Goal: Task Accomplishment & Management: Complete application form

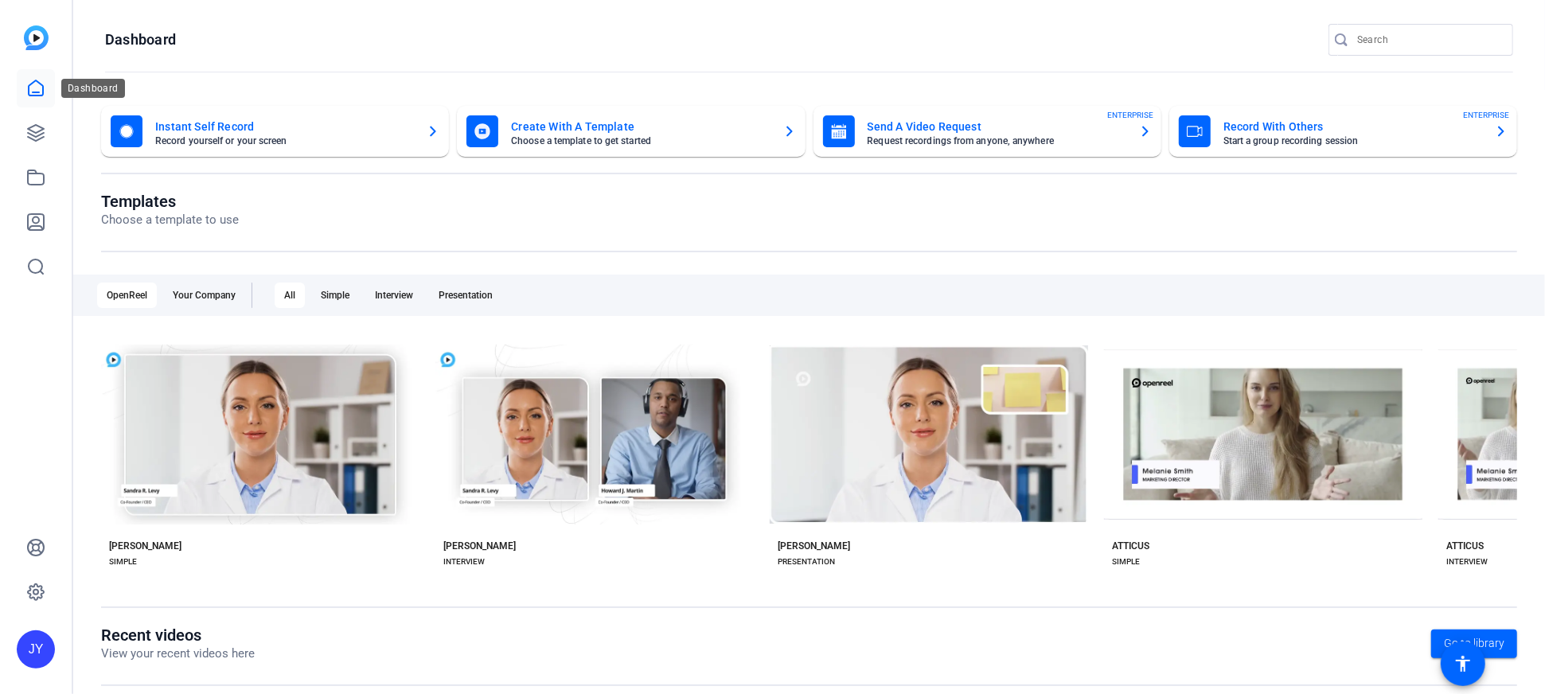
click at [41, 85] on icon at bounding box center [35, 88] width 19 height 19
click at [44, 102] on link at bounding box center [36, 88] width 38 height 38
click at [42, 226] on icon at bounding box center [35, 222] width 19 height 19
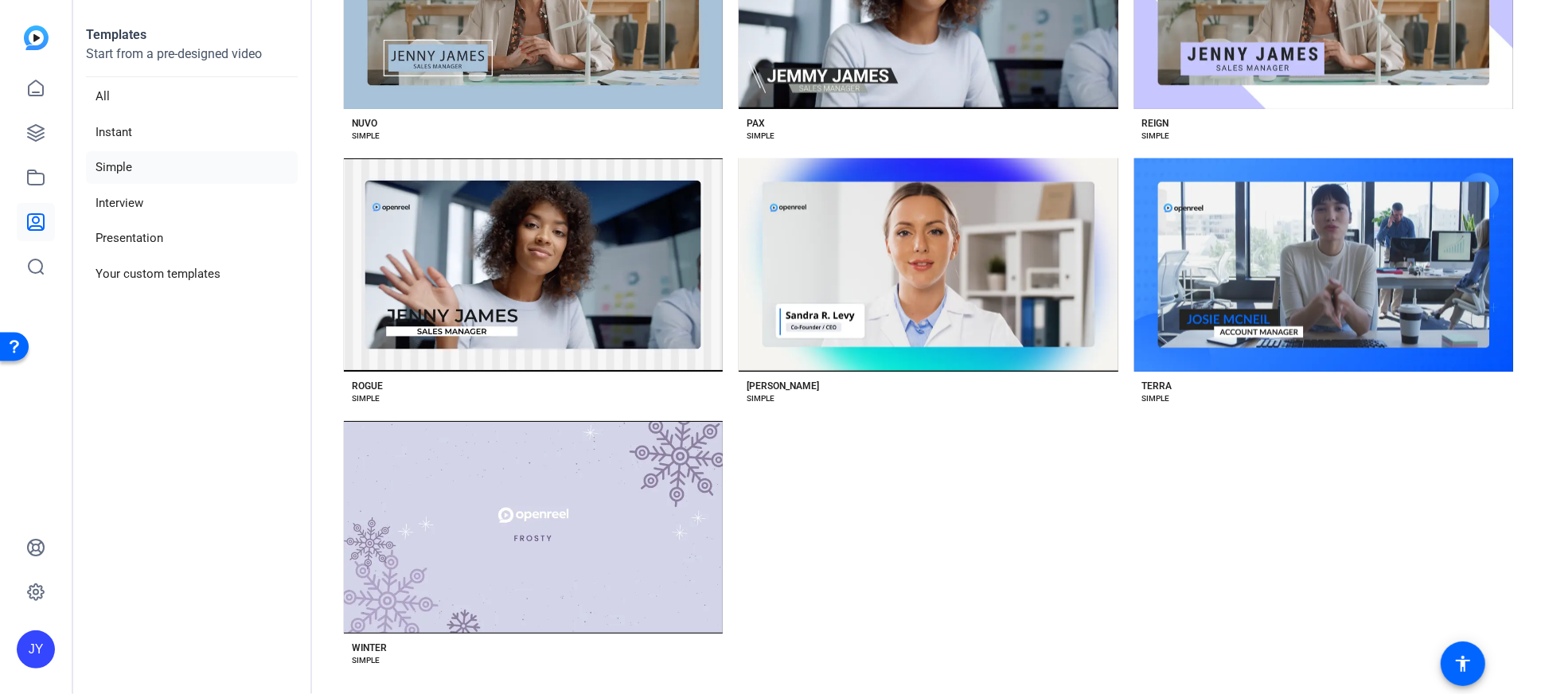
scroll to position [1826, 0]
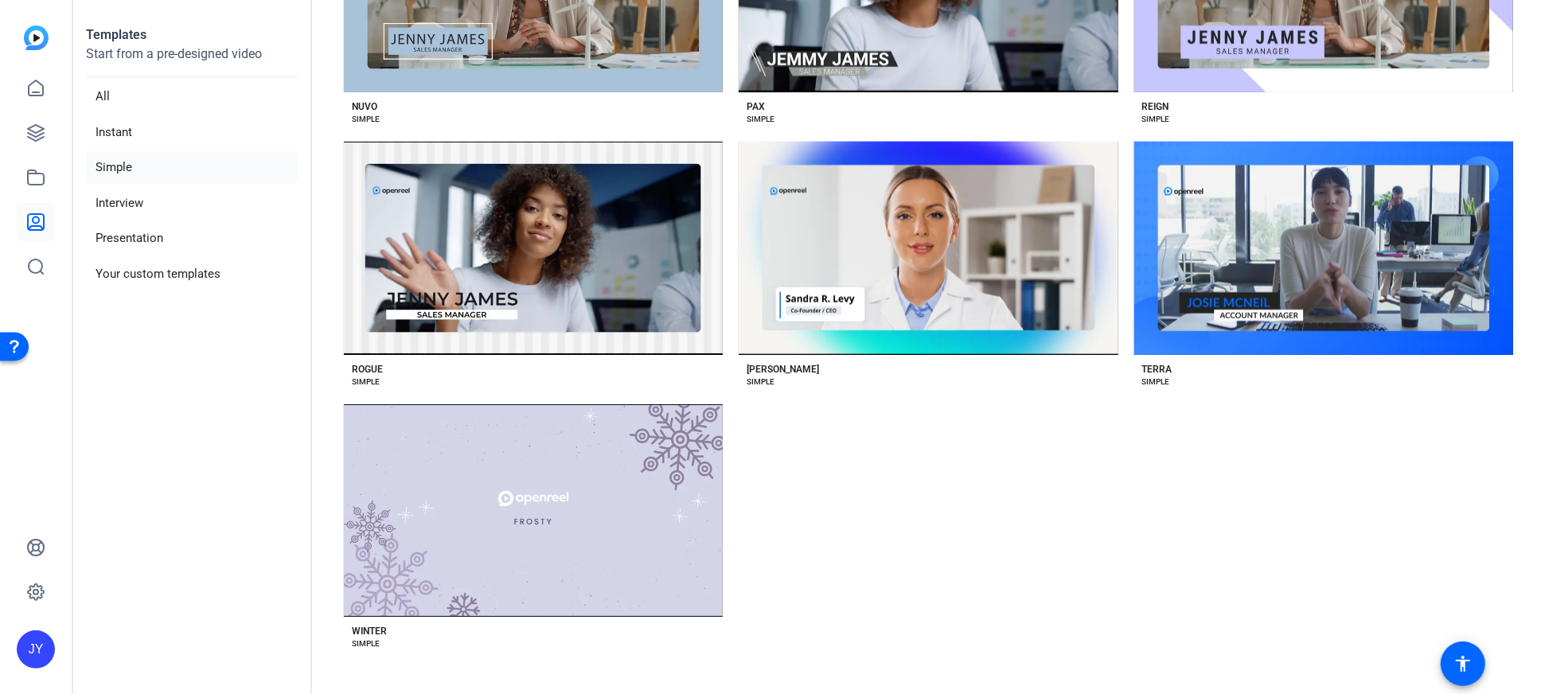
click at [115, 154] on li "Simple" at bounding box center [192, 167] width 212 height 33
click at [33, 97] on icon at bounding box center [35, 88] width 19 height 19
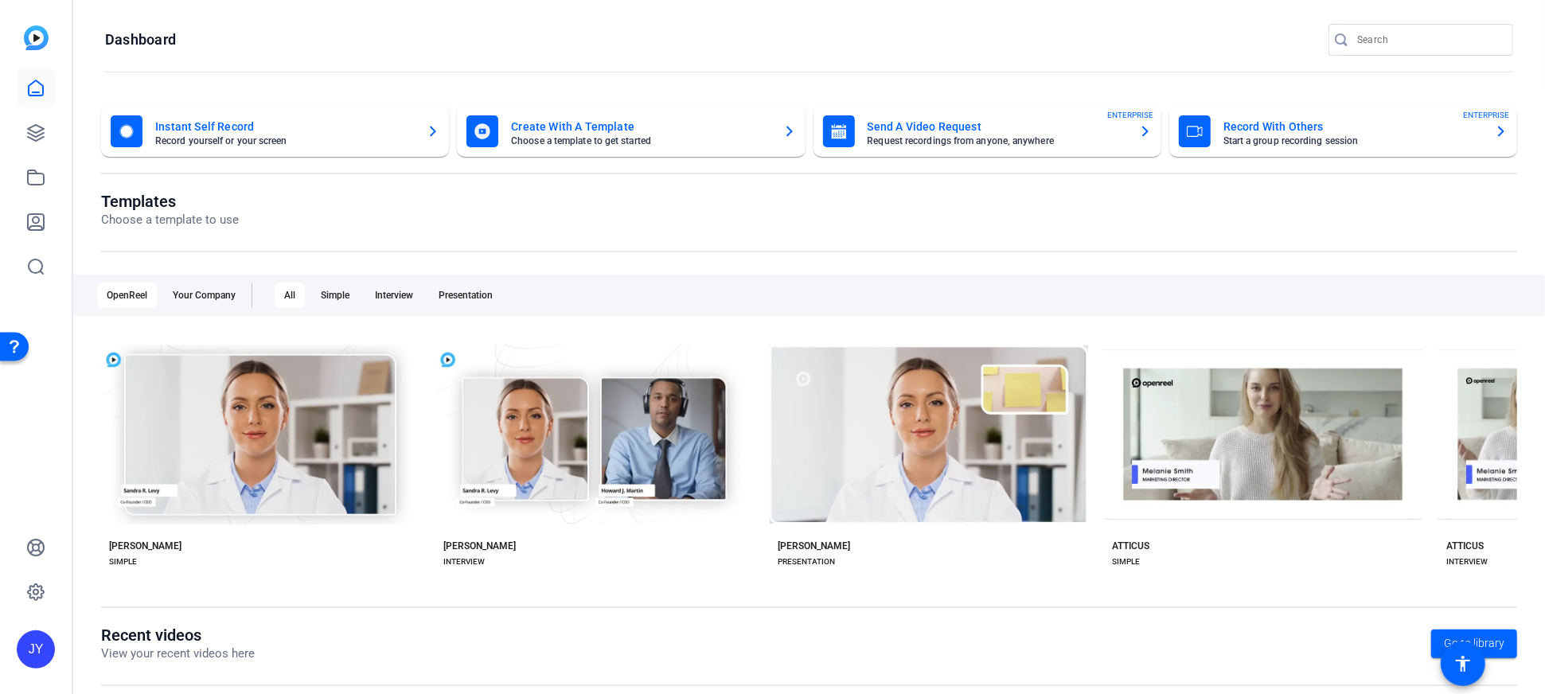
scroll to position [249, 0]
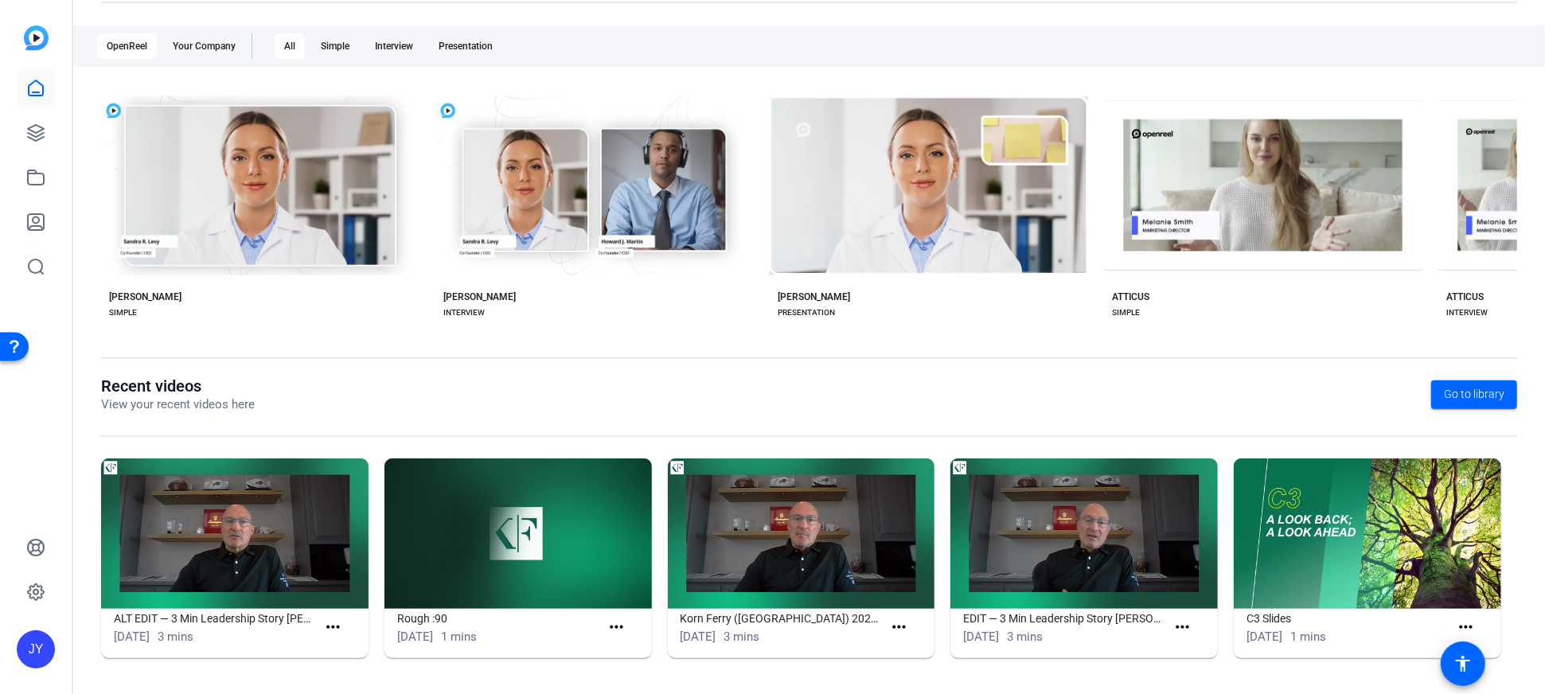
click at [229, 553] on img at bounding box center [235, 534] width 268 height 150
click at [28, 84] on icon at bounding box center [35, 88] width 19 height 19
click at [30, 170] on icon at bounding box center [36, 177] width 16 height 14
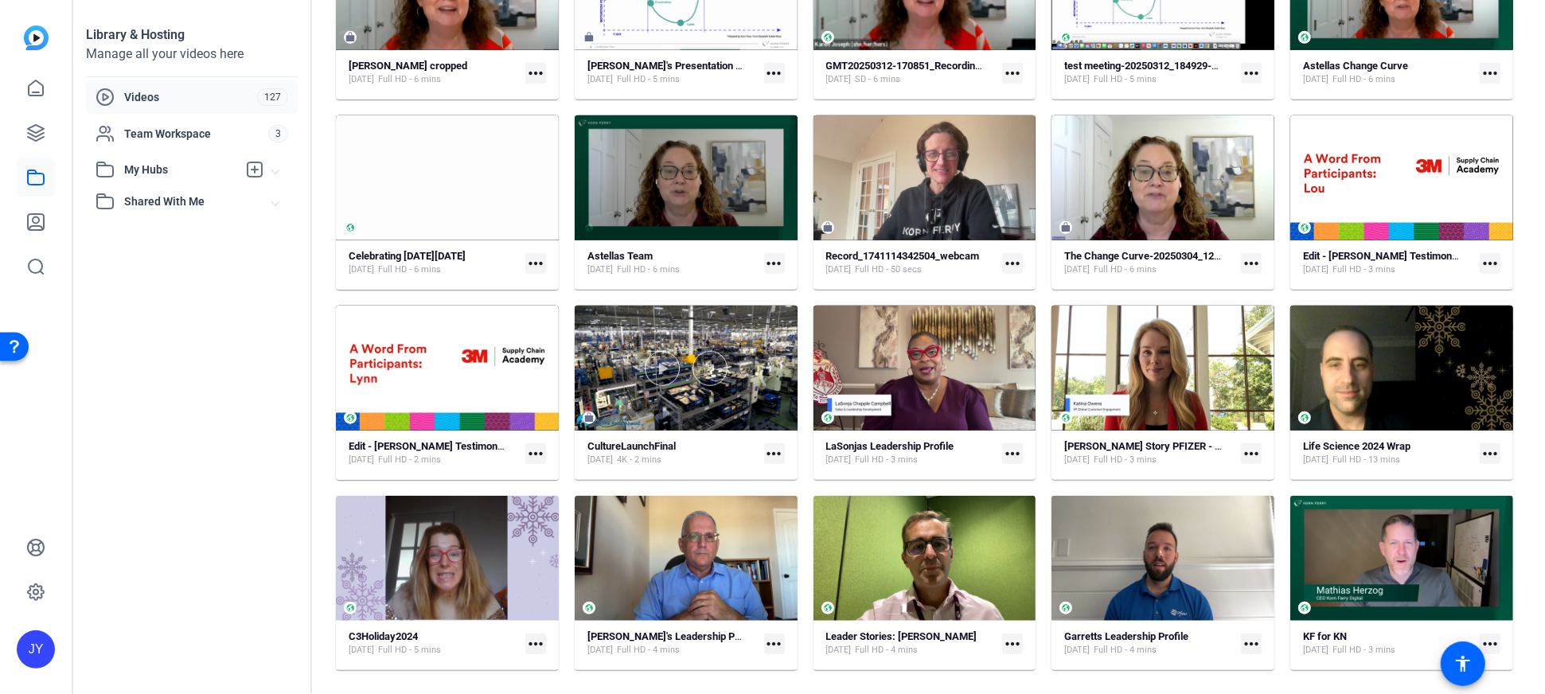
scroll to position [975, 0]
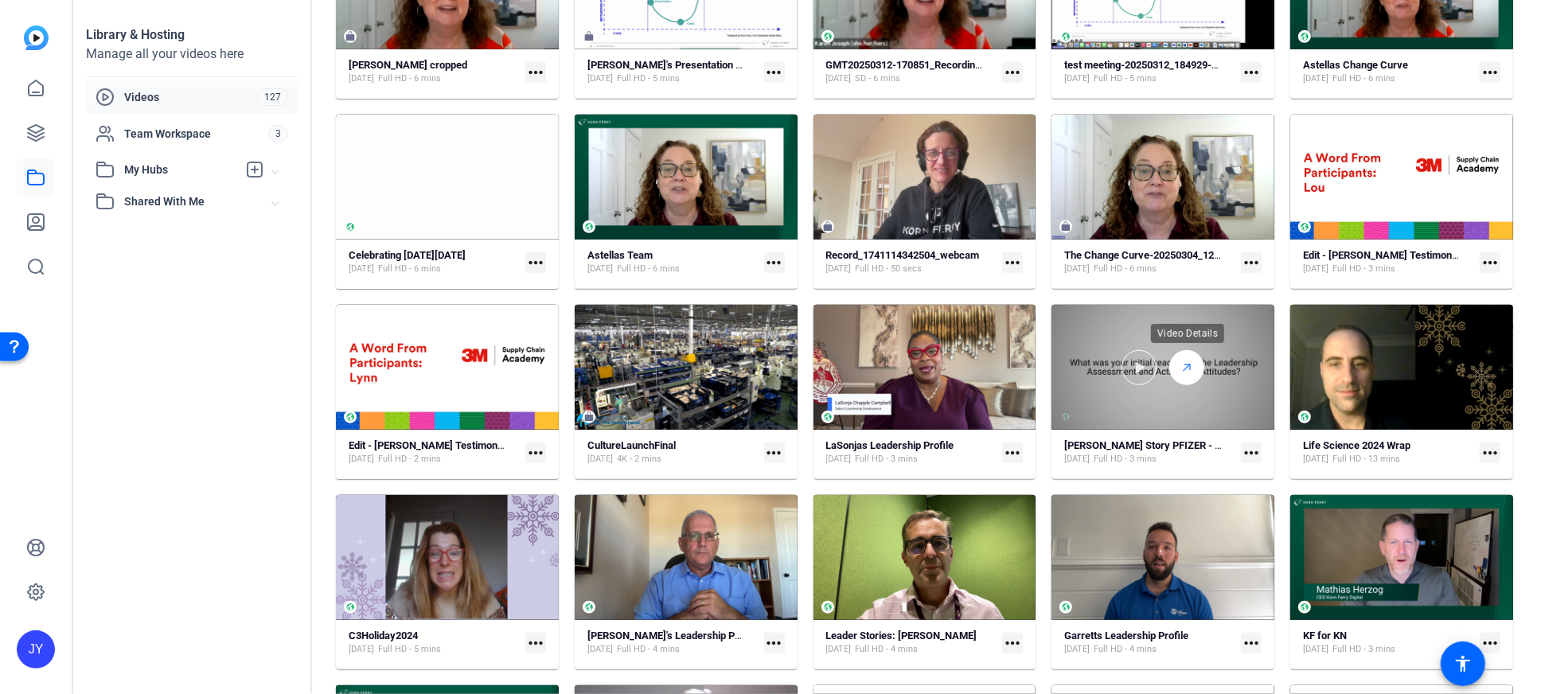
click at [1170, 361] on div at bounding box center [1187, 367] width 35 height 35
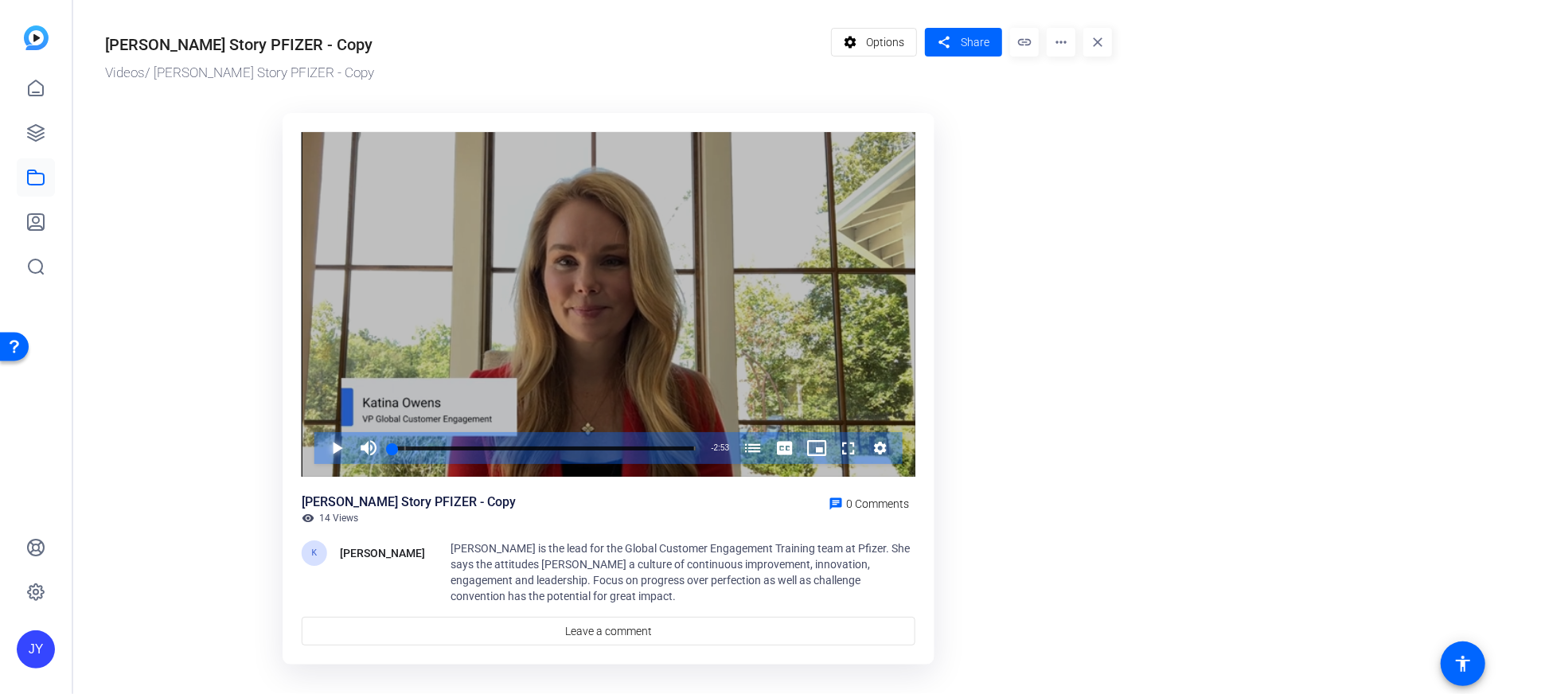
click at [321, 448] on span "Video Player" at bounding box center [321, 448] width 0 height 32
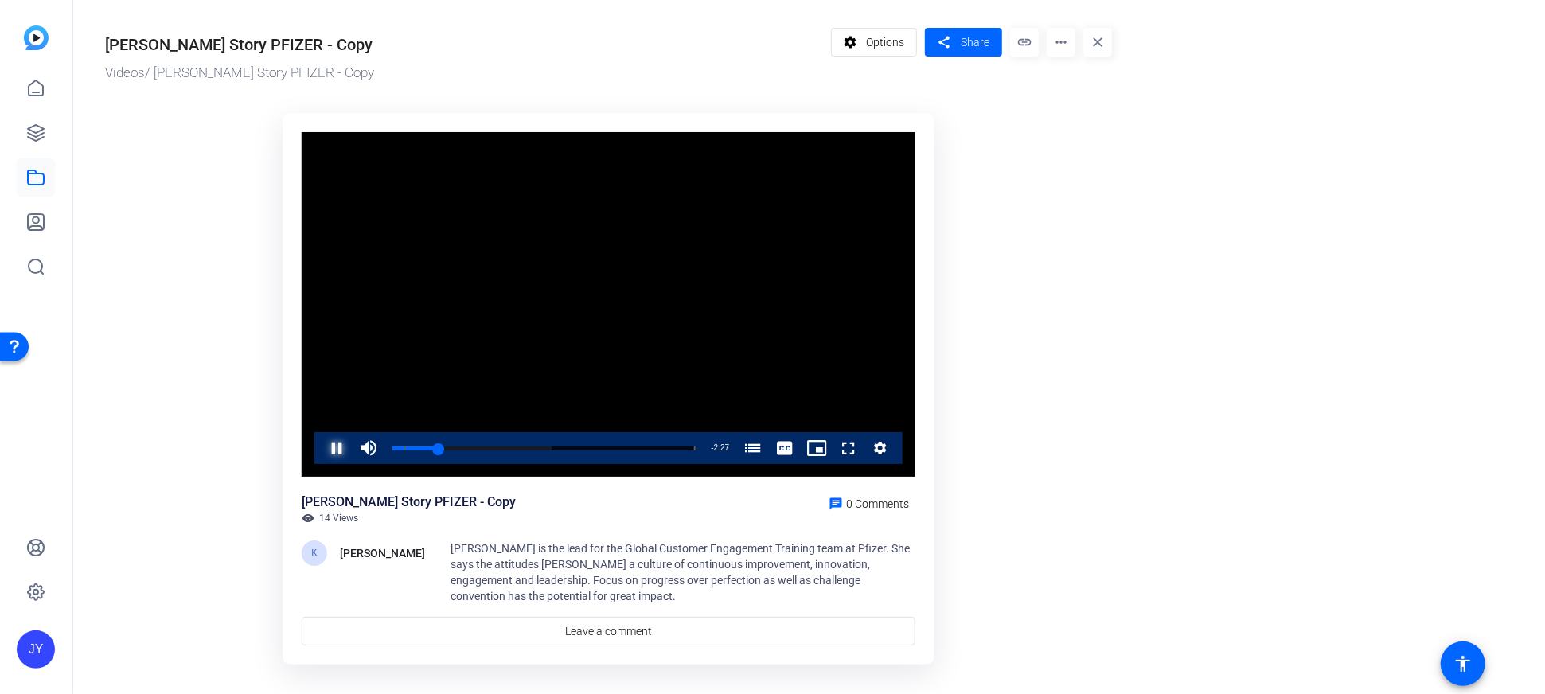
click at [321, 450] on span "Video Player" at bounding box center [321, 448] width 0 height 32
click at [31, 93] on icon at bounding box center [35, 88] width 19 height 19
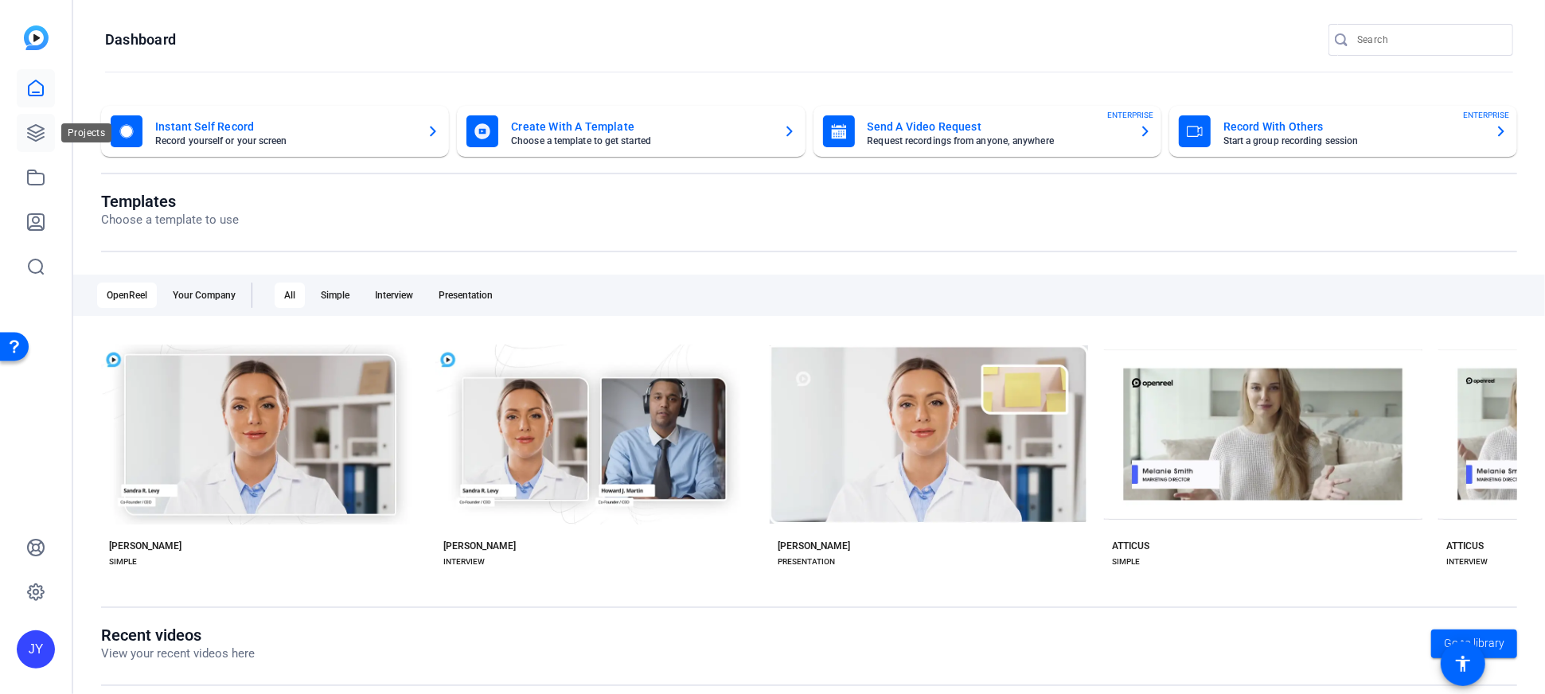
click at [35, 139] on icon at bounding box center [35, 132] width 19 height 19
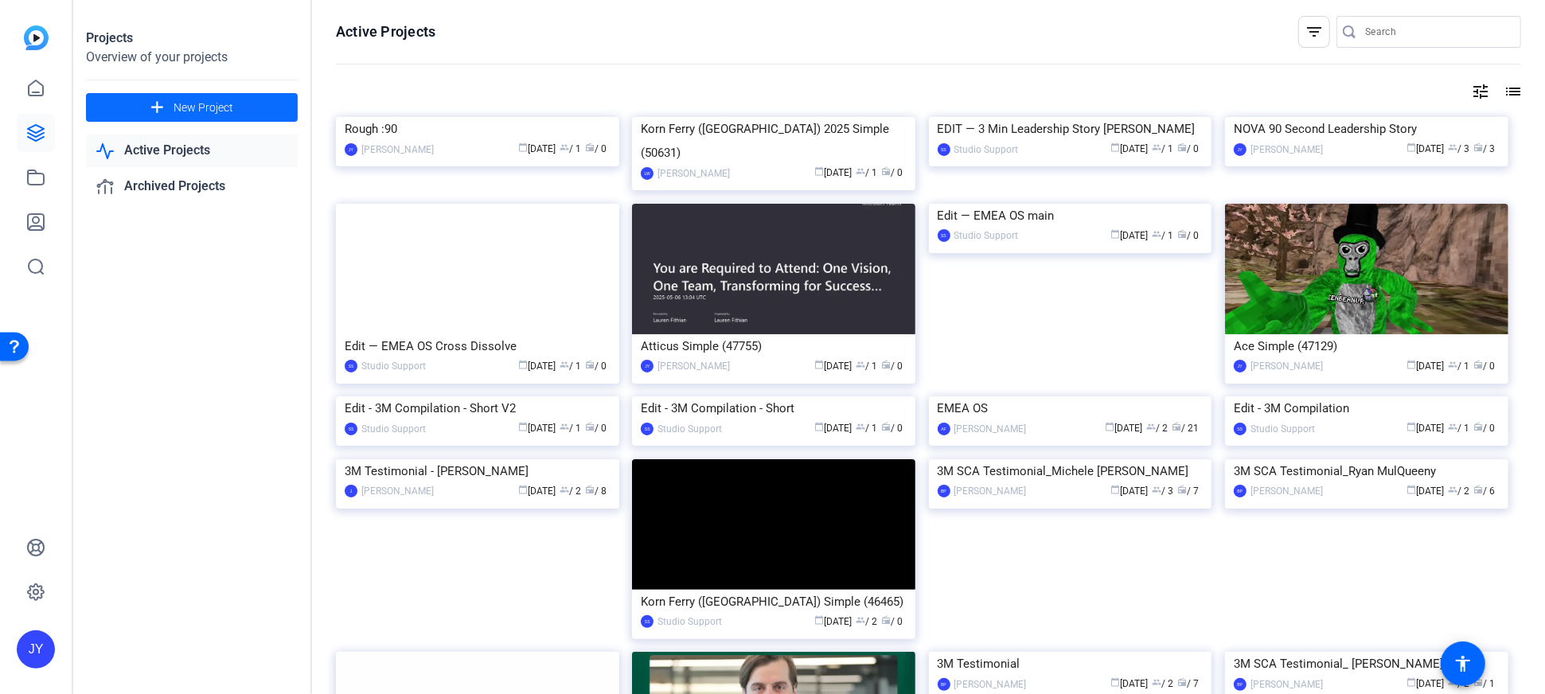
click at [190, 103] on span "New Project" at bounding box center [204, 108] width 60 height 17
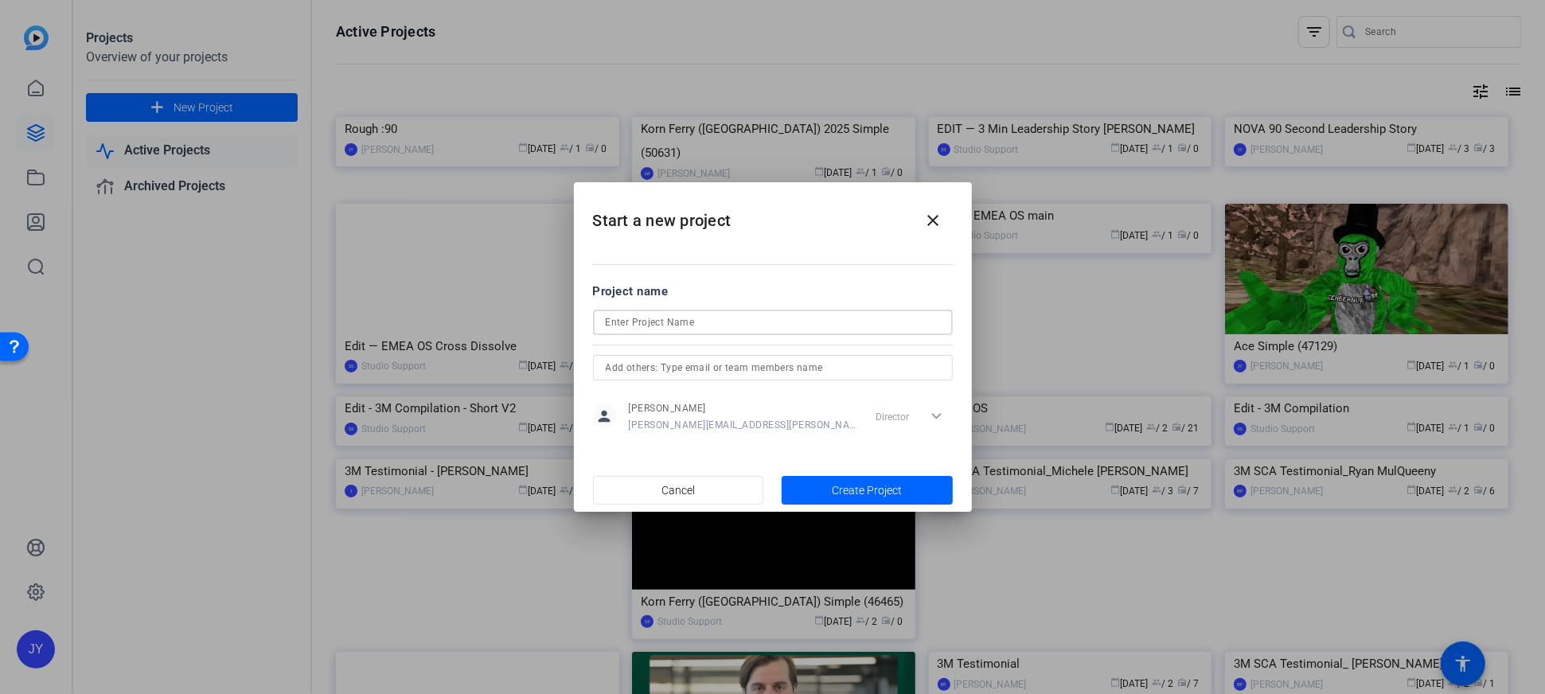
click at [635, 318] on input at bounding box center [773, 322] width 334 height 19
type input "Compilation"
click at [693, 479] on span "Cancel" at bounding box center [678, 490] width 33 height 30
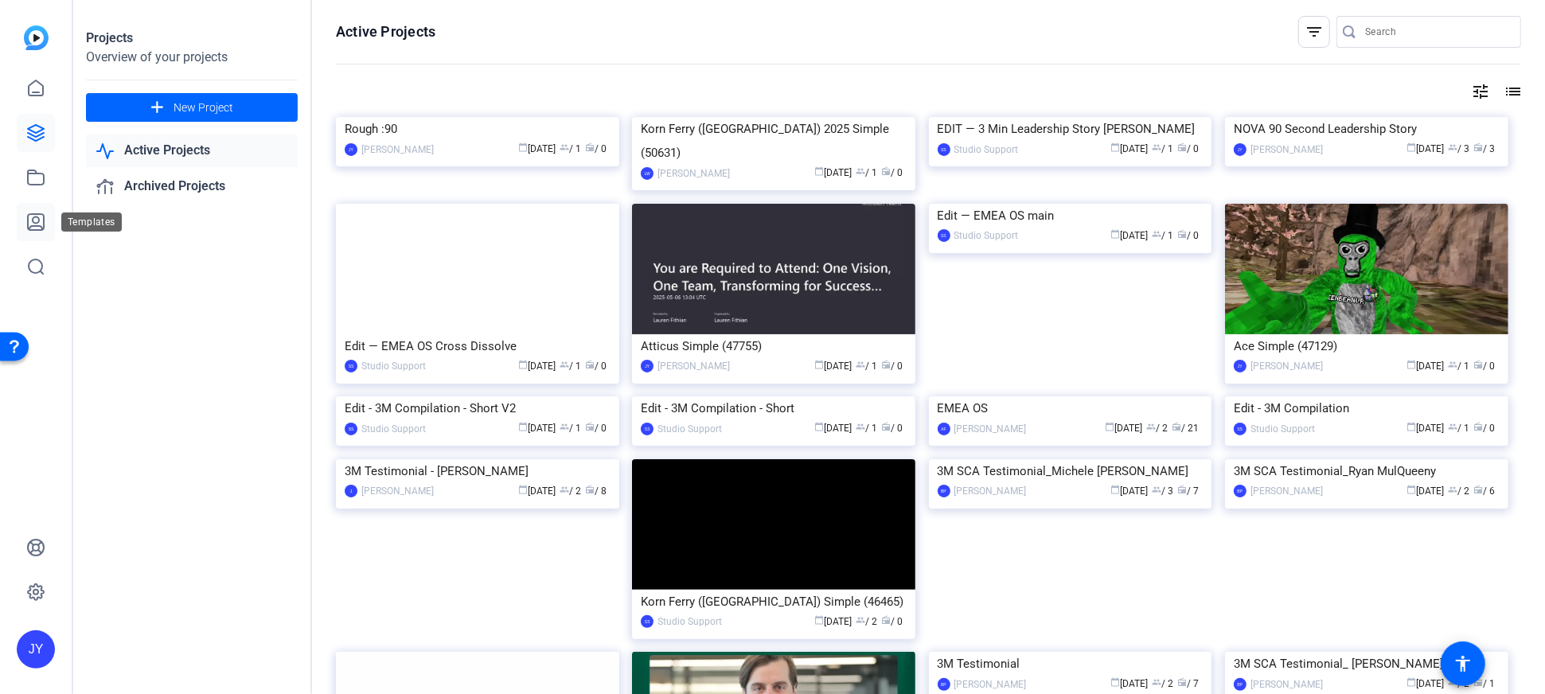
click at [32, 205] on link at bounding box center [36, 222] width 38 height 38
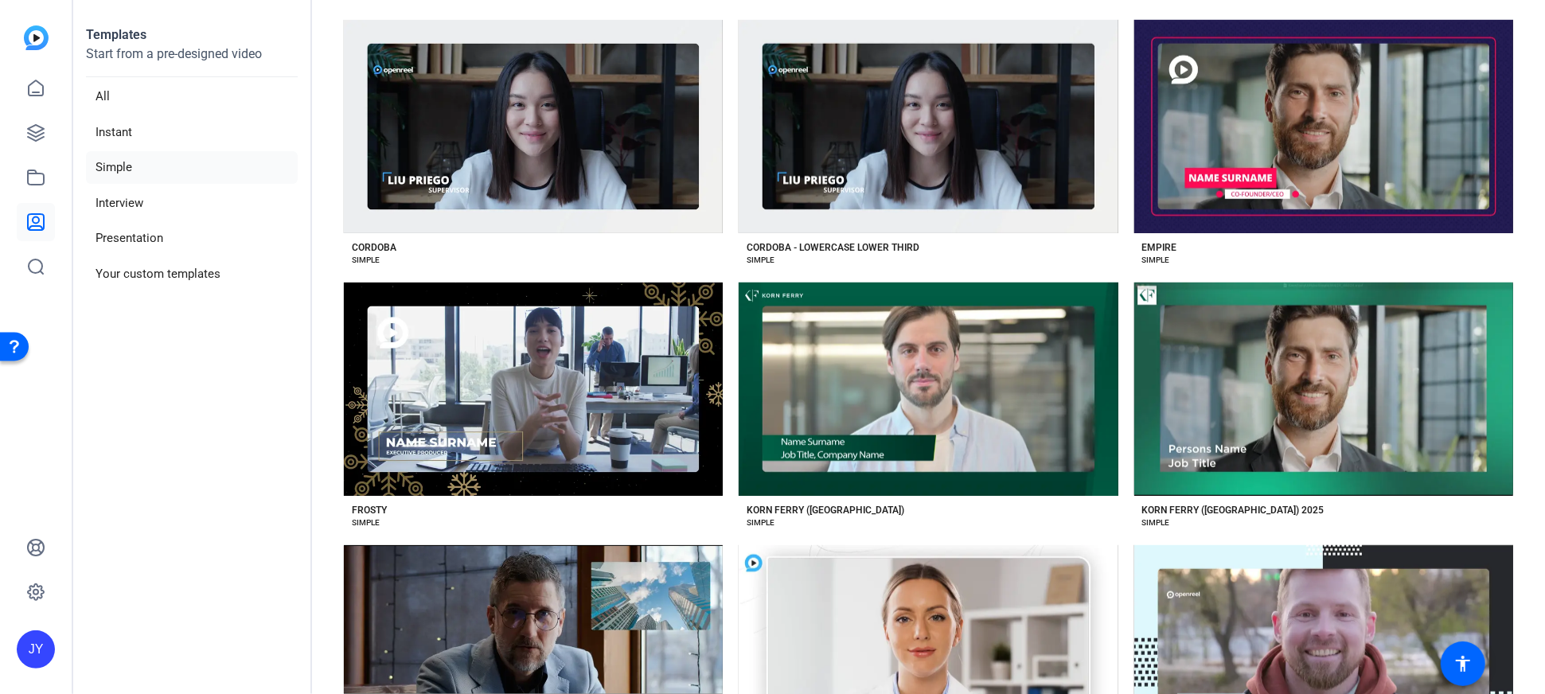
scroll to position [924, 0]
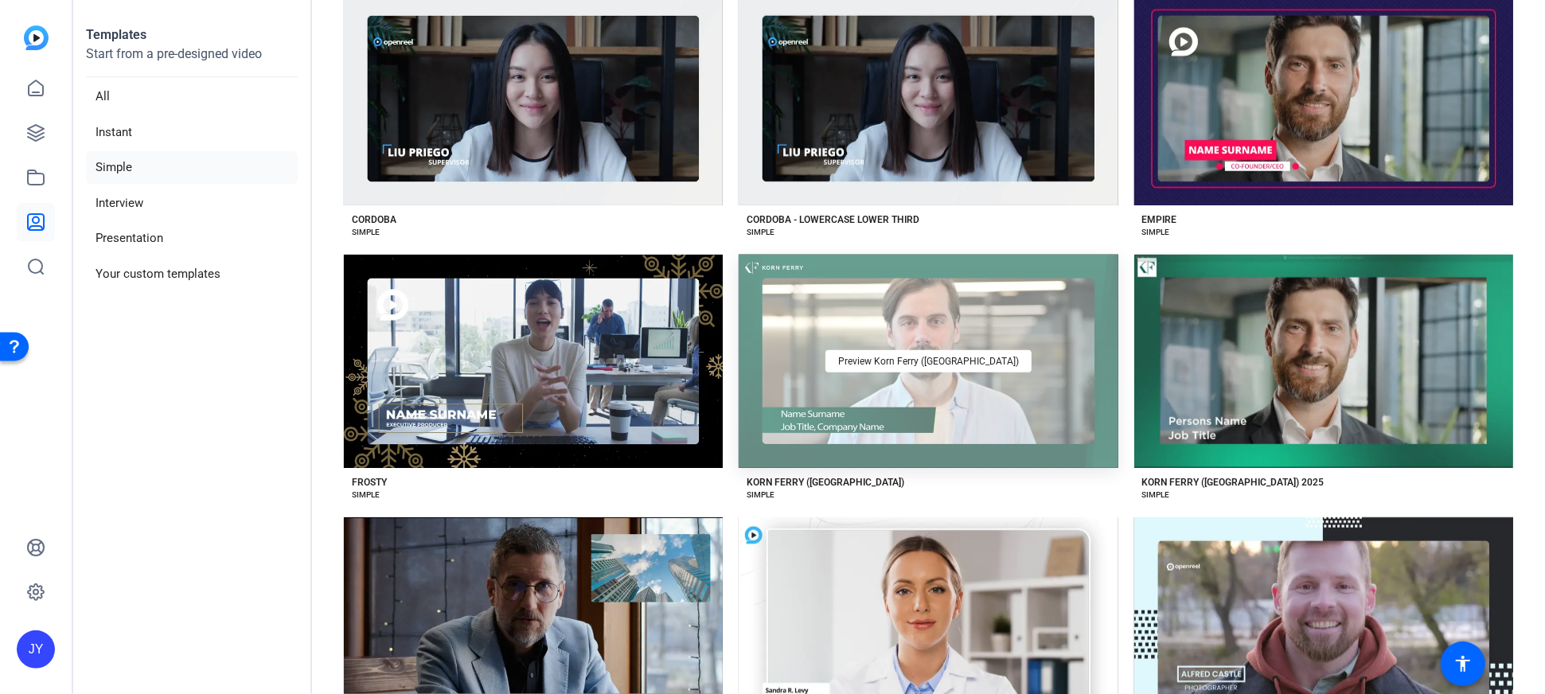
click at [959, 322] on div "Preview Korn Ferry ([GEOGRAPHIC_DATA])" at bounding box center [928, 361] width 379 height 213
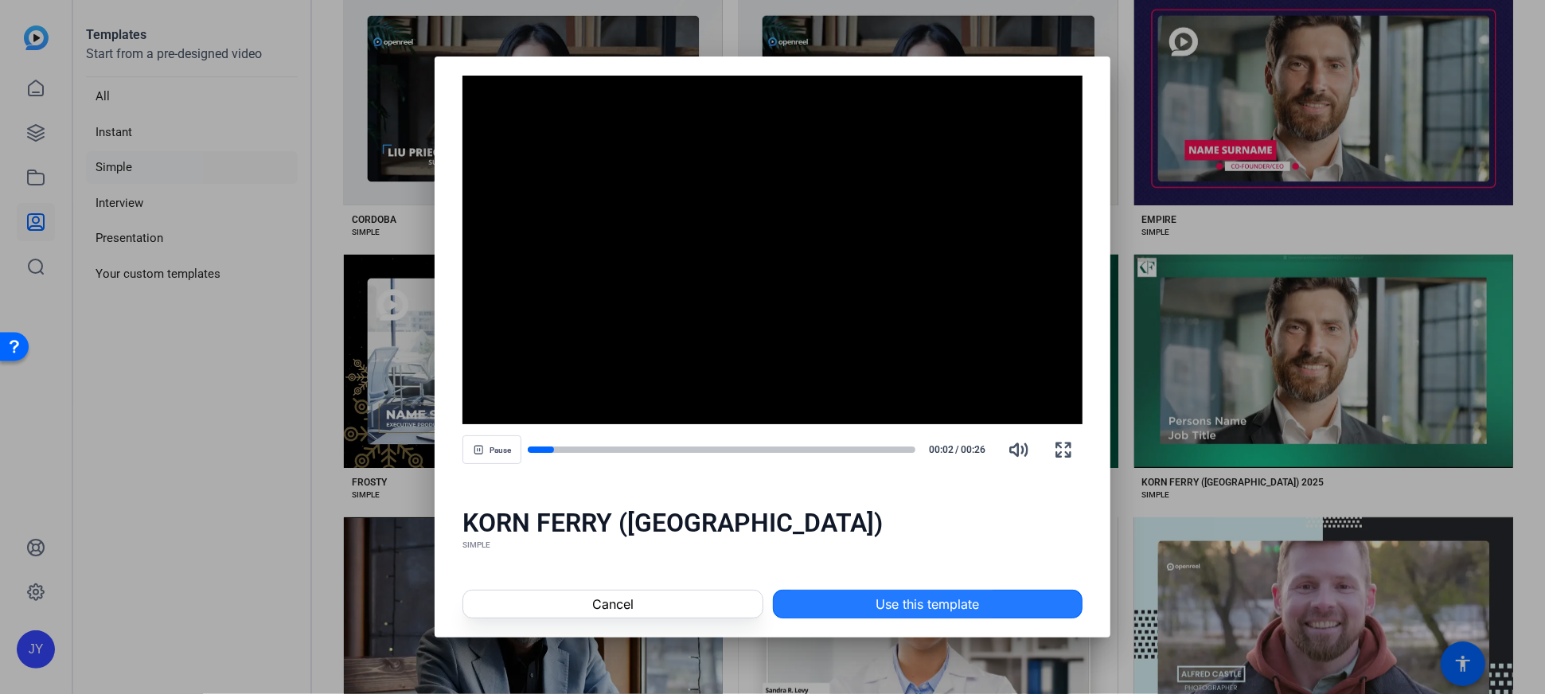
click at [835, 603] on span at bounding box center [928, 604] width 308 height 38
